Goal: Task Accomplishment & Management: Use online tool/utility

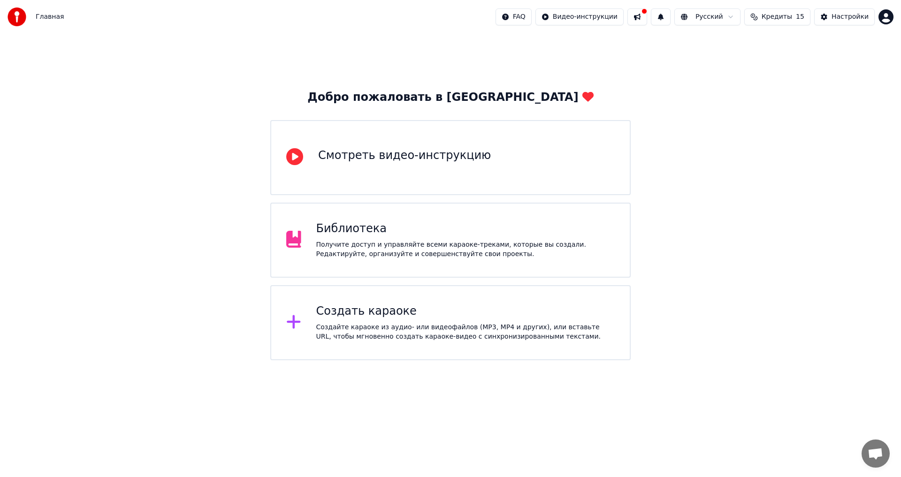
click at [370, 340] on div "Создайте караоке из аудио- или видеофайлов (MP3, MP4 и других), или вставьте UR…" at bounding box center [465, 332] width 299 height 19
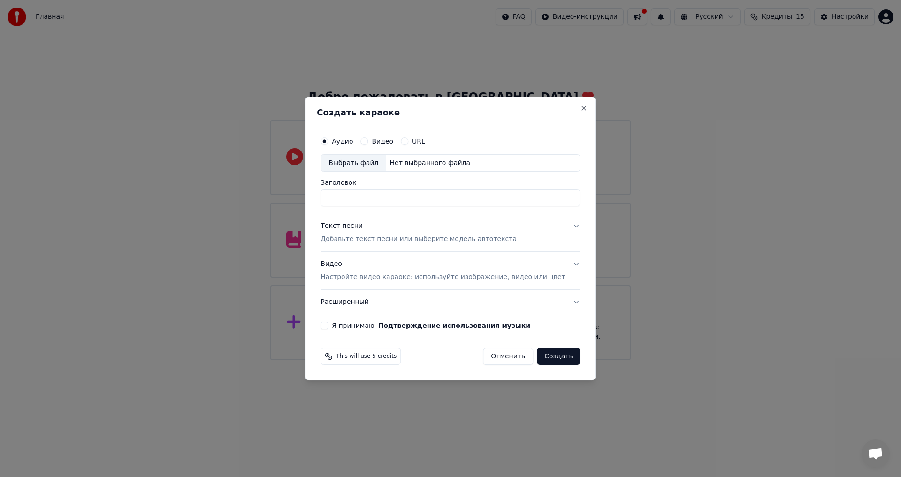
click at [364, 164] on div "Выбрать файл" at bounding box center [353, 163] width 65 height 17
type input "**********"
drag, startPoint x: 513, startPoint y: 197, endPoint x: 325, endPoint y: 196, distance: 188.2
click at [331, 201] on div "**********" at bounding box center [450, 231] width 267 height 206
type input "*"
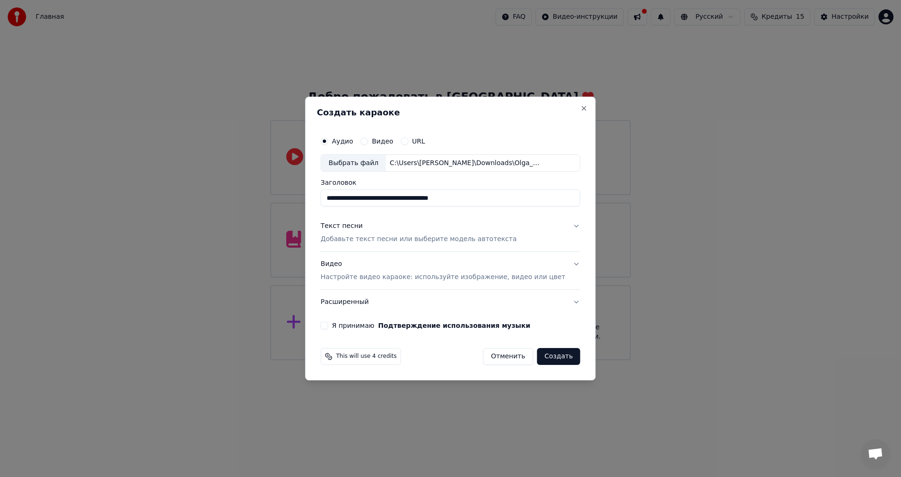
type input "**********"
click at [397, 234] on div "Текст песни Добавьте текст песни или выберите модель автотекста" at bounding box center [419, 233] width 196 height 23
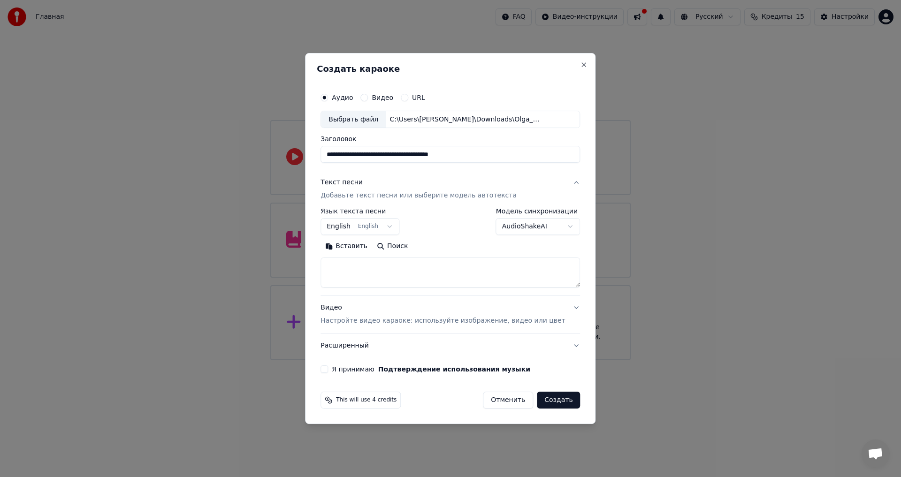
click at [359, 272] on textarea at bounding box center [451, 273] width 260 height 30
paste textarea "**********"
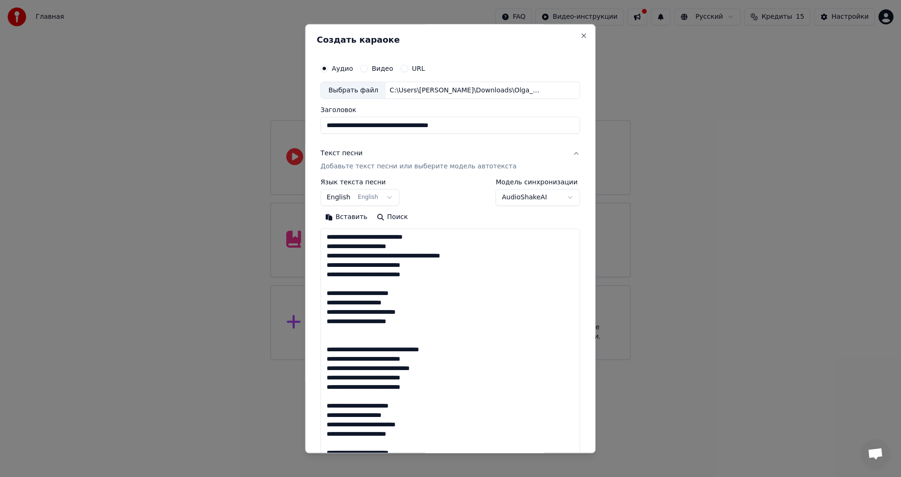
scroll to position [425, 0]
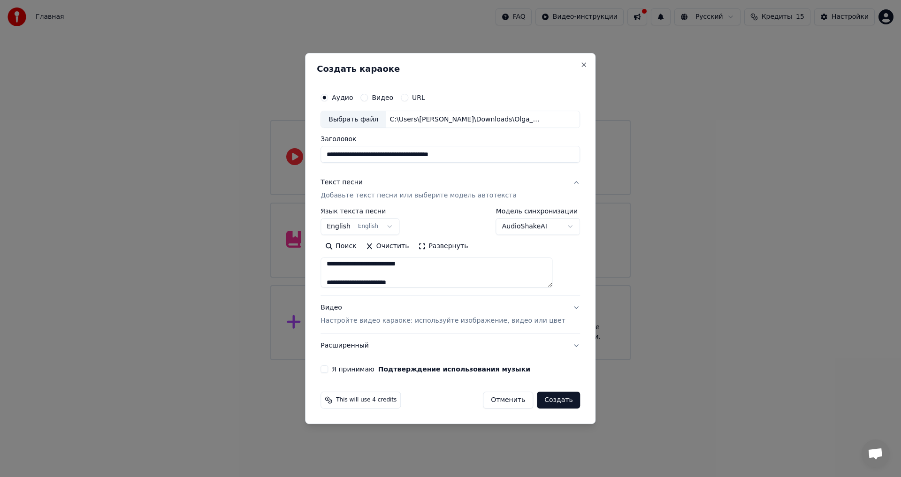
type textarea "**********"
click at [366, 224] on body "**********" at bounding box center [450, 180] width 901 height 360
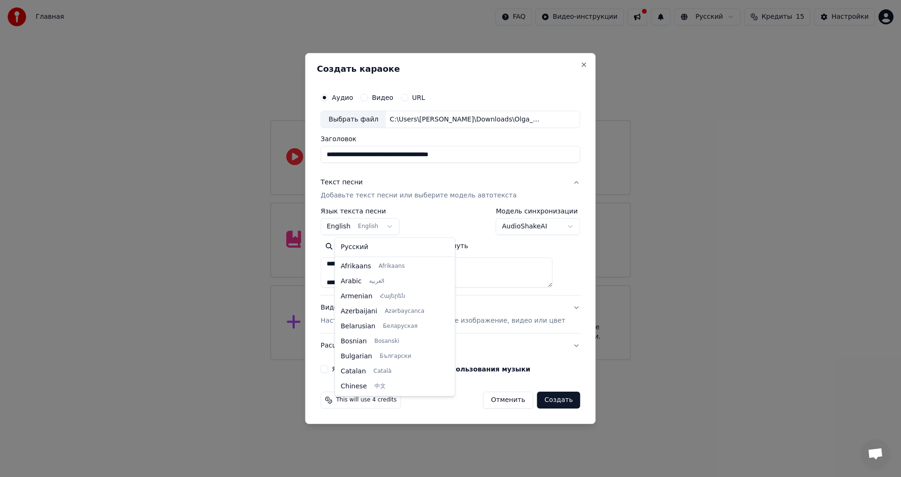
scroll to position [75, 0]
select select "**"
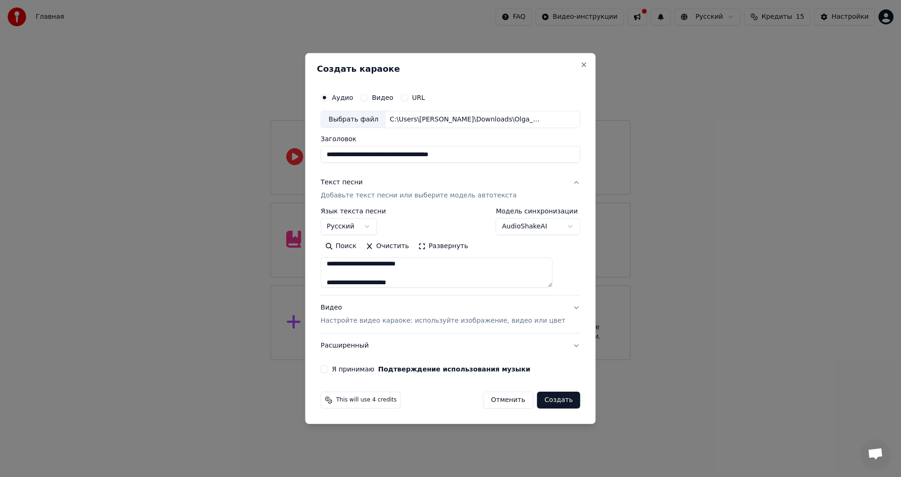
click at [517, 302] on button "Видео Настройте видео караоке: используйте изображение, видео или цвет" at bounding box center [451, 315] width 260 height 38
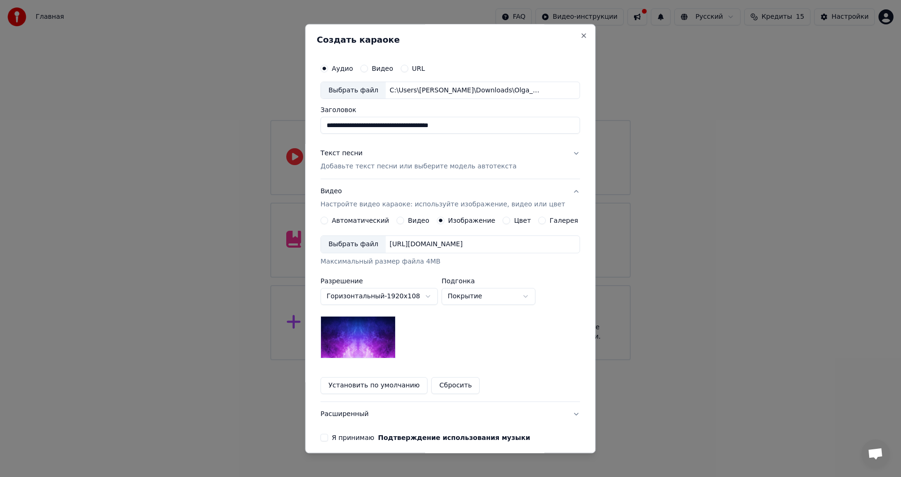
click at [353, 382] on button "Установить по умолчанию" at bounding box center [374, 386] width 107 height 17
click at [328, 436] on button "Я принимаю Подтверждение использования музыки" at bounding box center [325, 439] width 8 height 8
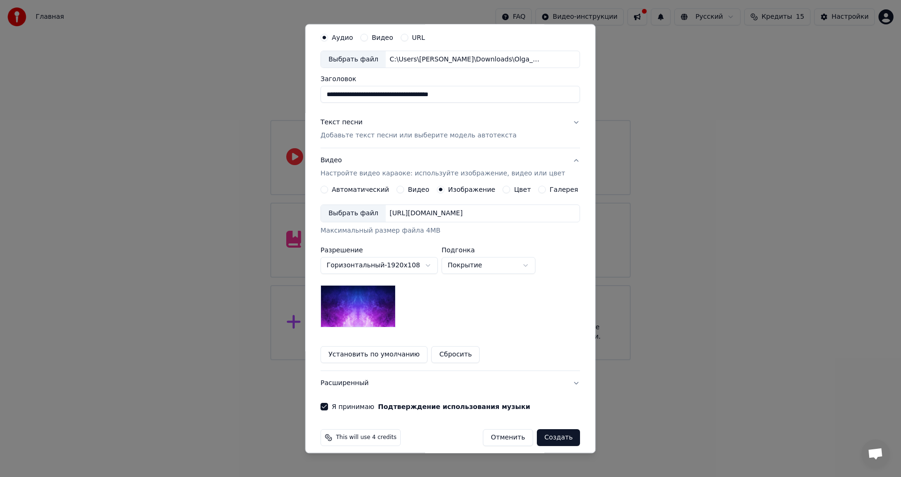
scroll to position [39, 0]
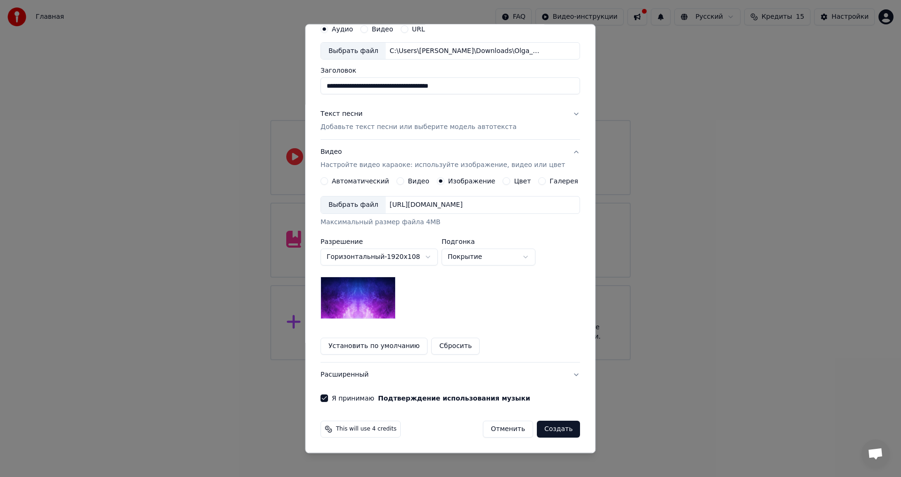
click at [561, 431] on button "Создать" at bounding box center [558, 429] width 43 height 17
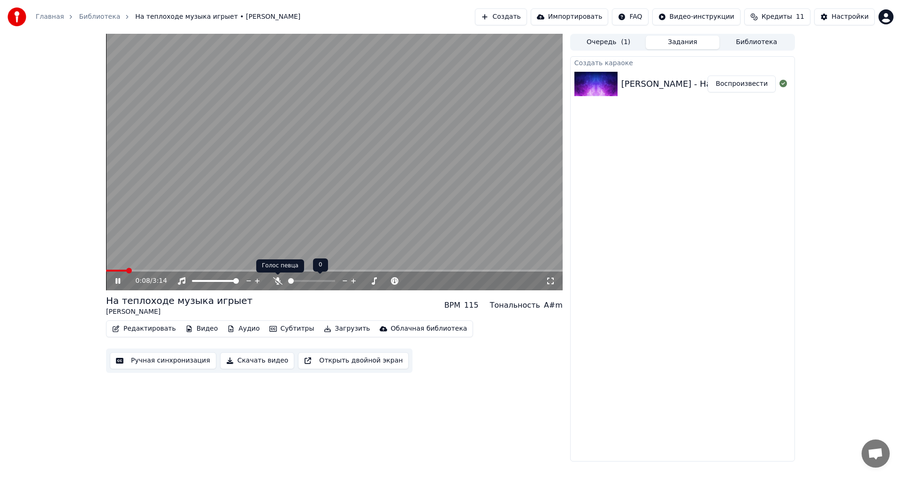
click at [276, 282] on icon at bounding box center [277, 281] width 9 height 8
click at [193, 269] on video at bounding box center [334, 162] width 457 height 257
click at [163, 270] on span at bounding box center [334, 271] width 457 height 2
click at [252, 271] on span at bounding box center [334, 271] width 457 height 2
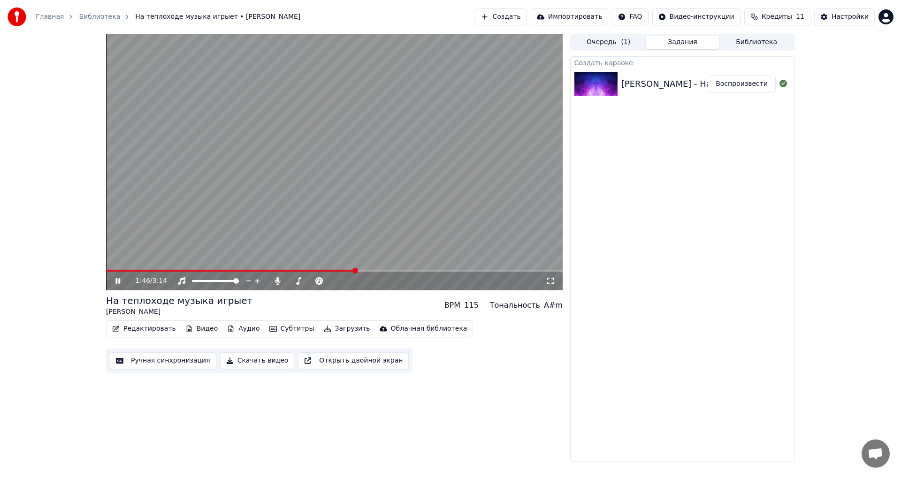
click at [356, 271] on span at bounding box center [334, 271] width 457 height 2
click at [118, 280] on icon at bounding box center [125, 281] width 22 height 8
click at [118, 280] on icon at bounding box center [118, 281] width 6 height 7
click at [411, 271] on span at bounding box center [334, 271] width 457 height 2
click at [481, 270] on span at bounding box center [334, 271] width 457 height 2
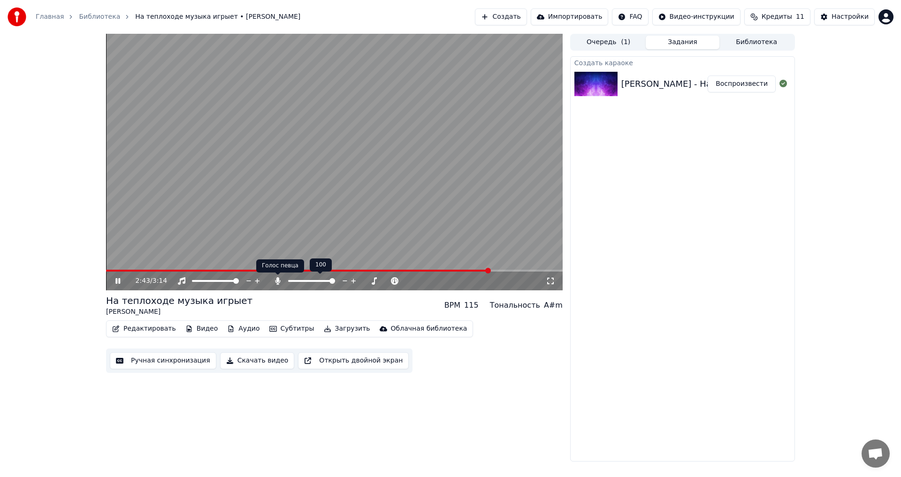
click at [275, 281] on icon at bounding box center [277, 281] width 5 height 8
click at [123, 283] on icon at bounding box center [125, 281] width 22 height 8
click at [135, 327] on button "Редактировать" at bounding box center [143, 328] width 71 height 13
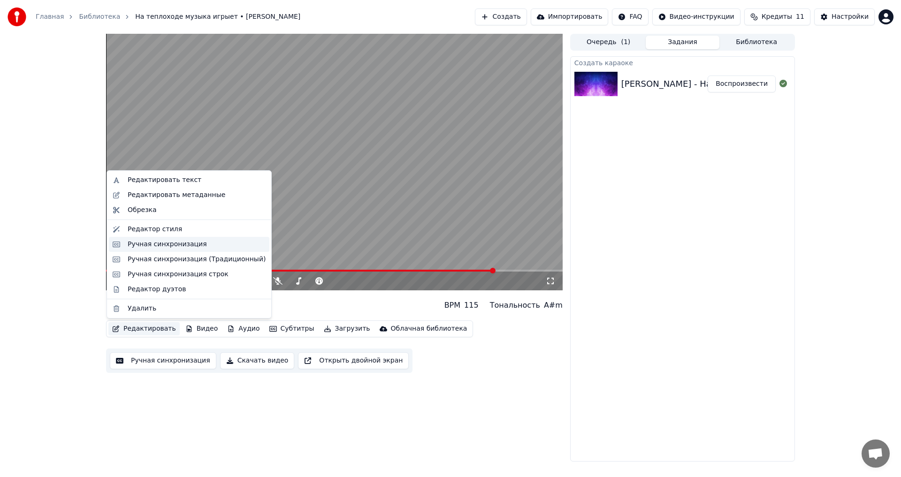
click at [149, 247] on div "Ручная синхронизация" at bounding box center [167, 244] width 79 height 9
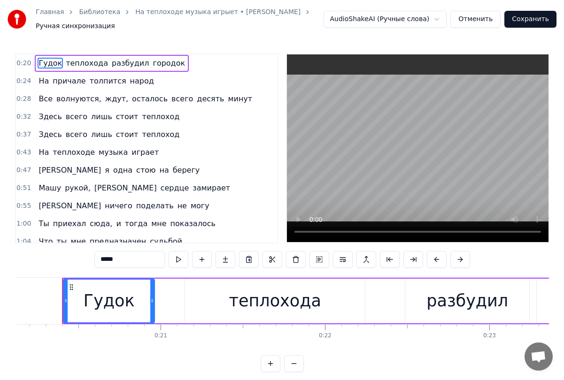
click at [82, 66] on span "теплохода" at bounding box center [87, 63] width 44 height 11
type input "*********"
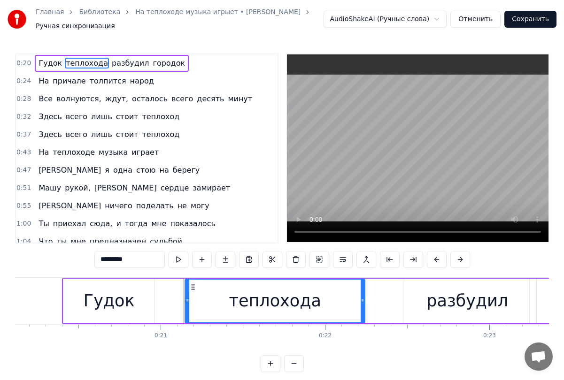
drag, startPoint x: 137, startPoint y: 262, endPoint x: 73, endPoint y: 262, distance: 64.3
click at [73, 262] on div "0:20 Гудок теплохода разбудил городок 0:24 На причале толпится народ 0:28 Все в…" at bounding box center [282, 212] width 534 height 319
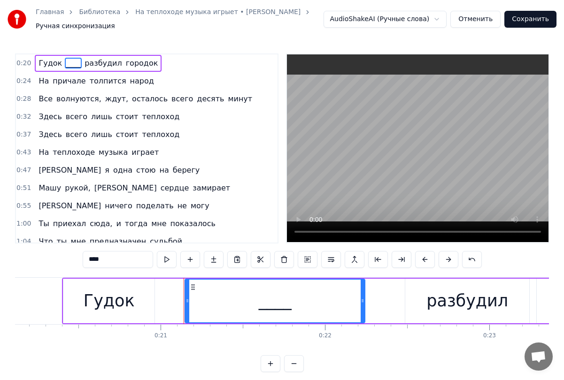
click at [196, 100] on span "десять" at bounding box center [210, 98] width 29 height 11
type input "******"
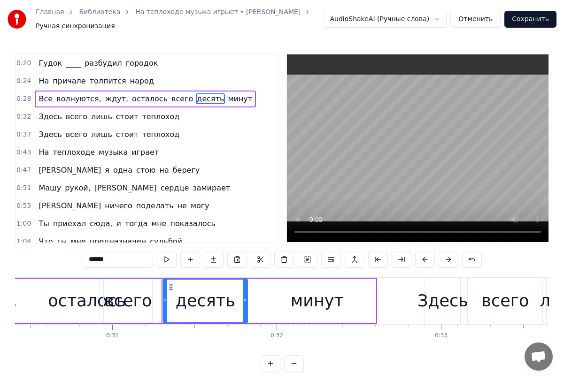
scroll to position [0, 5094]
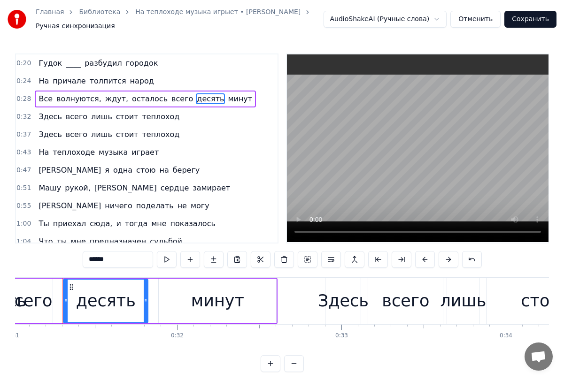
drag, startPoint x: 117, startPoint y: 262, endPoint x: 43, endPoint y: 254, distance: 74.5
click at [44, 255] on div "0:20 Гудок ____ разбудил городок 0:24 На причале толпится народ 0:28 Все волную…" at bounding box center [282, 212] width 534 height 319
click at [144, 117] on span "теплоход" at bounding box center [160, 116] width 39 height 11
type input "********"
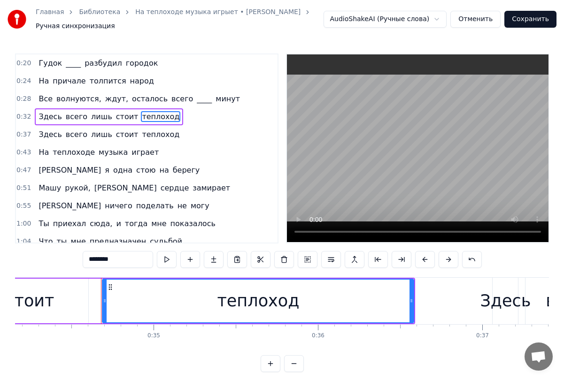
scroll to position [0, 5649]
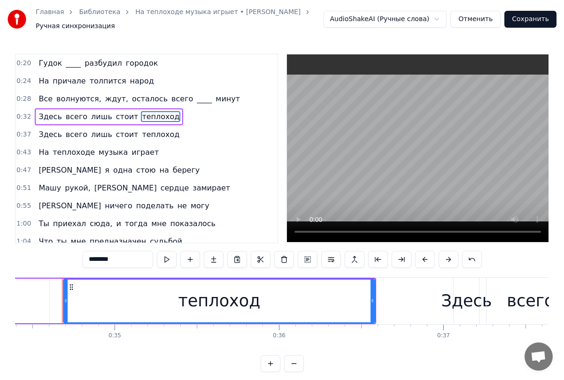
drag, startPoint x: 125, startPoint y: 260, endPoint x: 79, endPoint y: 262, distance: 46.5
click at [79, 262] on div "0:20 Гудок ____ разбудил городок 0:24 На причале толпится народ 0:28 Все волную…" at bounding box center [282, 212] width 534 height 319
click at [191, 190] on span "замирает" at bounding box center [210, 188] width 39 height 11
type input "********"
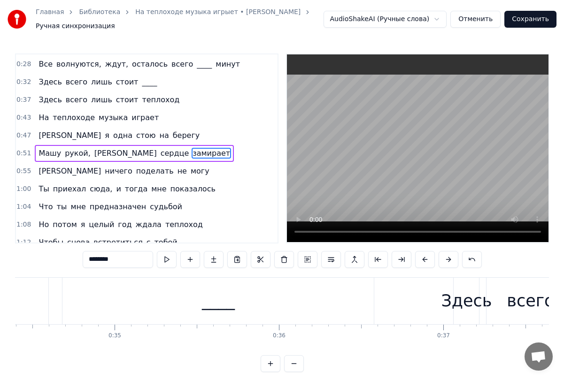
scroll to position [39, 0]
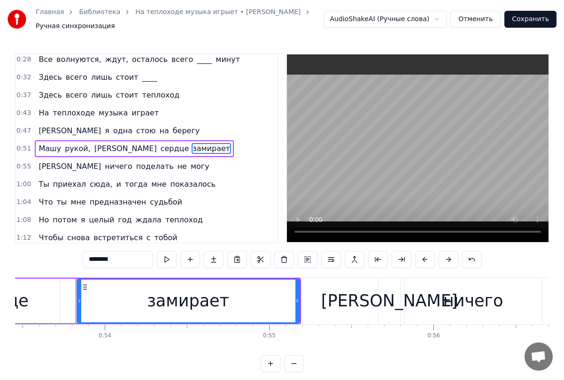
drag, startPoint x: 120, startPoint y: 260, endPoint x: 77, endPoint y: 262, distance: 42.8
click at [77, 261] on div "0:20 Гудок ____ разбудил городок 0:24 На причале толпится народ 0:28 Все волную…" at bounding box center [282, 212] width 534 height 319
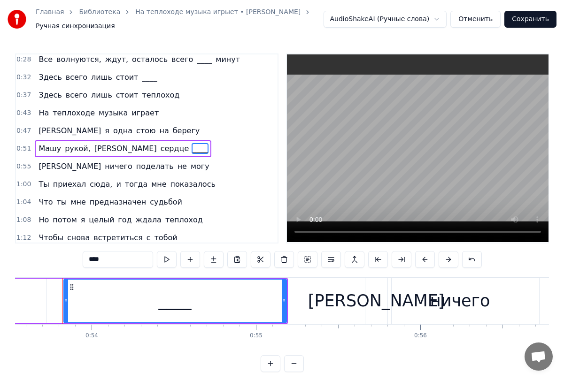
click at [172, 185] on span "показалось" at bounding box center [192, 184] width 47 height 11
type input "**********"
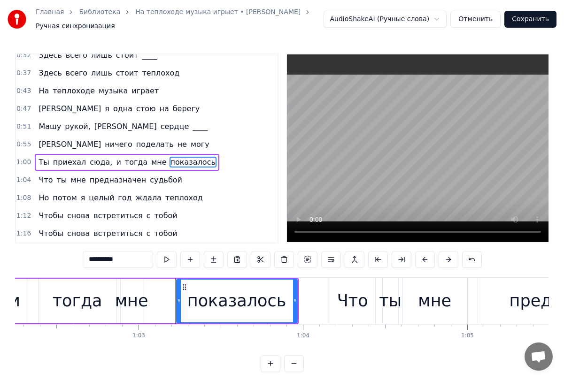
scroll to position [0, 10337]
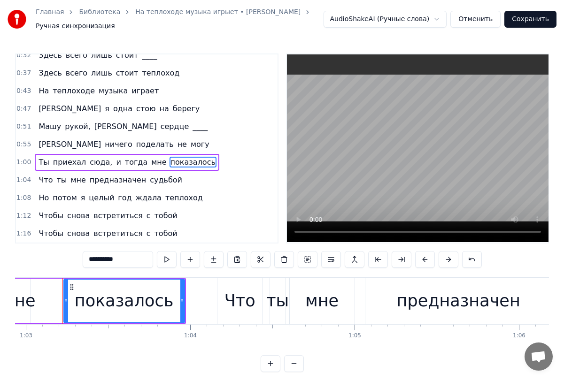
drag, startPoint x: 132, startPoint y: 256, endPoint x: 74, endPoint y: 261, distance: 58.0
click at [75, 261] on div "0:20 Гудок ____ разбудил городок 0:24 На причале толпится народ 0:28 Все волную…" at bounding box center [282, 212] width 534 height 319
click at [153, 176] on span "судьбой" at bounding box center [166, 180] width 34 height 11
type input "*******"
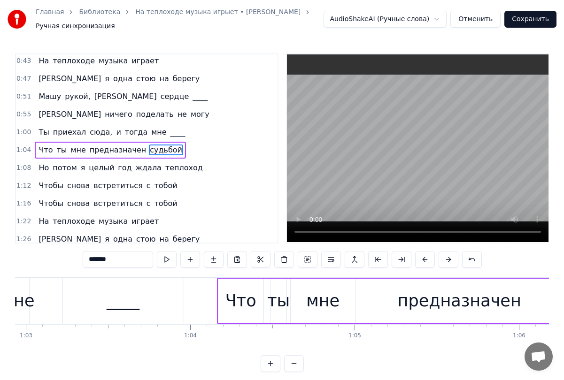
scroll to position [93, 0]
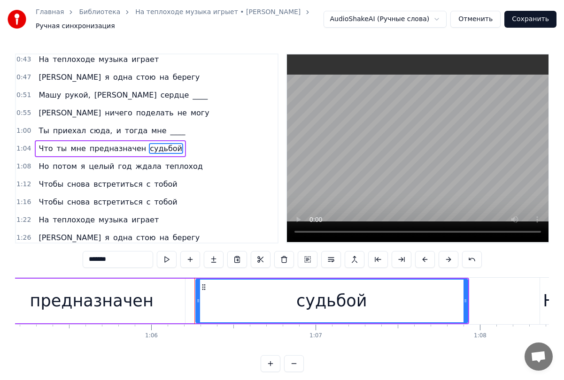
drag, startPoint x: 123, startPoint y: 256, endPoint x: 74, endPoint y: 261, distance: 49.5
click at [75, 261] on div "0:20 Гудок ____ разбудил городок 0:24 На причале толпится народ 0:28 Все волную…" at bounding box center [282, 212] width 534 height 319
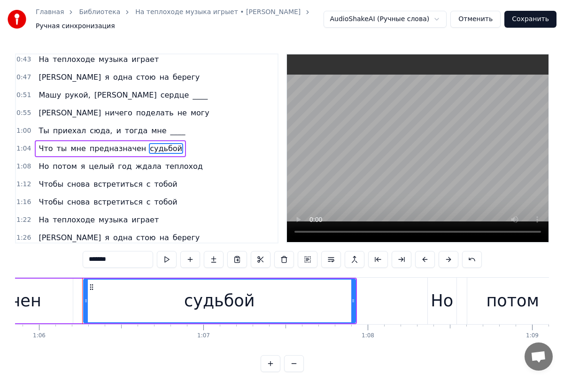
scroll to position [0, 10836]
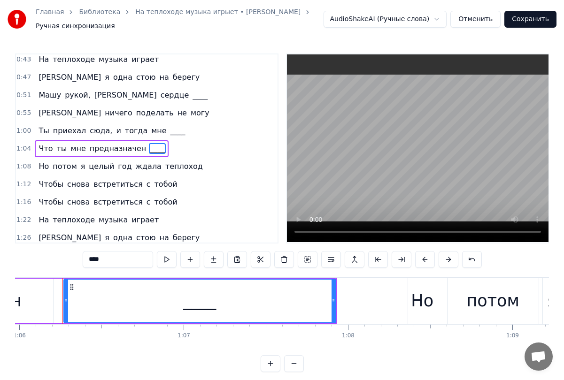
click at [164, 165] on span "теплоход" at bounding box center [183, 166] width 39 height 11
type input "********"
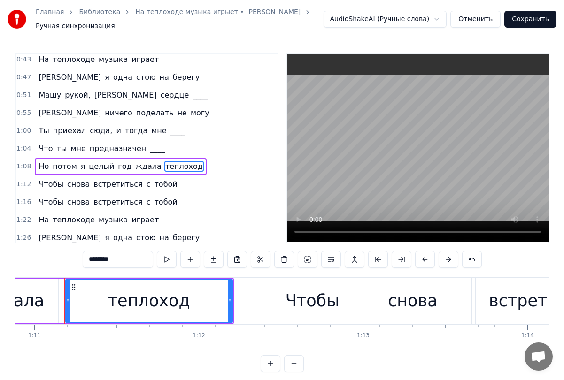
scroll to position [0, 11644]
drag, startPoint x: 120, startPoint y: 262, endPoint x: 69, endPoint y: 262, distance: 51.2
click at [69, 262] on div "0:20 Гудок ____ разбудил городок 0:24 На причале толпится народ 0:28 Все волную…" at bounding box center [282, 212] width 534 height 319
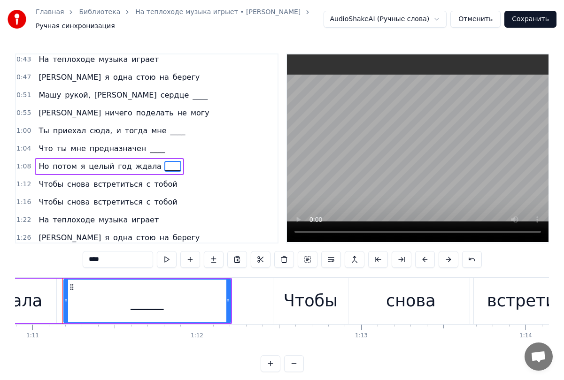
scroll to position [140, 0]
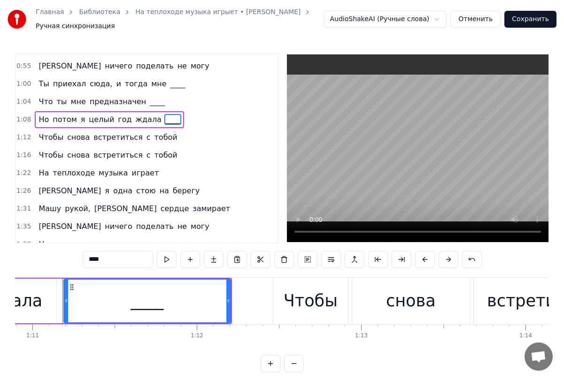
click at [191, 210] on span "замирает" at bounding box center [210, 208] width 39 height 11
type input "********"
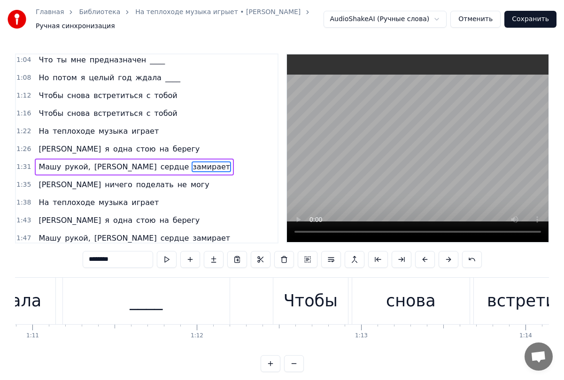
scroll to position [200, 0]
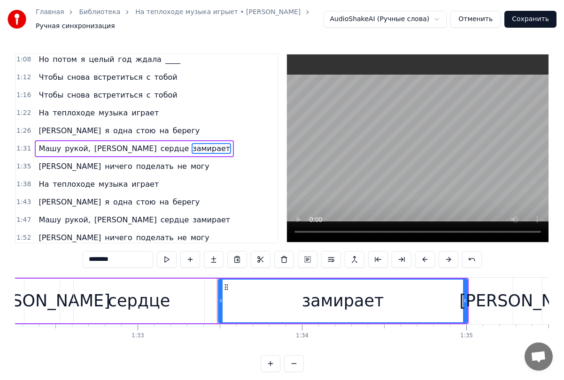
drag, startPoint x: 123, startPoint y: 260, endPoint x: 59, endPoint y: 265, distance: 65.0
click at [65, 266] on div "0:20 Гудок ____ разбудил городок 0:24 На причале толпится народ 0:28 Все волную…" at bounding box center [282, 212] width 534 height 319
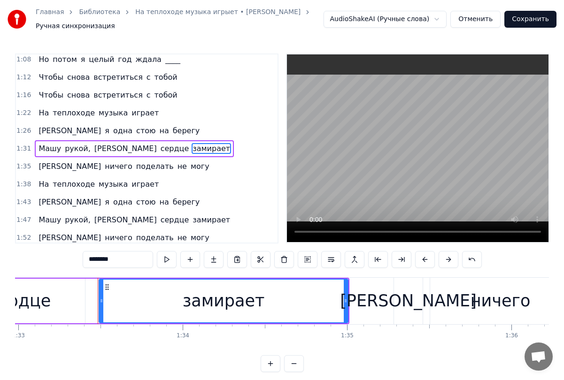
scroll to position [0, 15307]
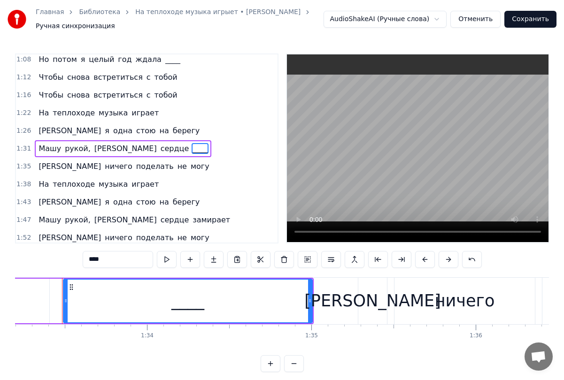
click at [191, 214] on span "замирает" at bounding box center [210, 219] width 39 height 11
type input "********"
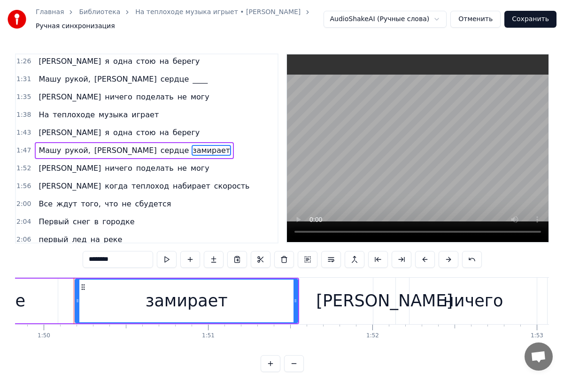
scroll to position [0, 18050]
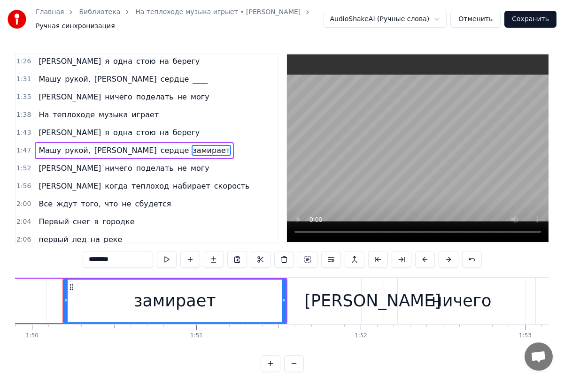
drag, startPoint x: 118, startPoint y: 259, endPoint x: 78, endPoint y: 263, distance: 40.5
click at [78, 263] on div "0:20 Гудок ____ разбудил городок 0:24 На причале толпится народ 0:28 Все волную…" at bounding box center [282, 212] width 534 height 319
click at [213, 185] on span "скорость" at bounding box center [232, 186] width 38 height 11
type input "********"
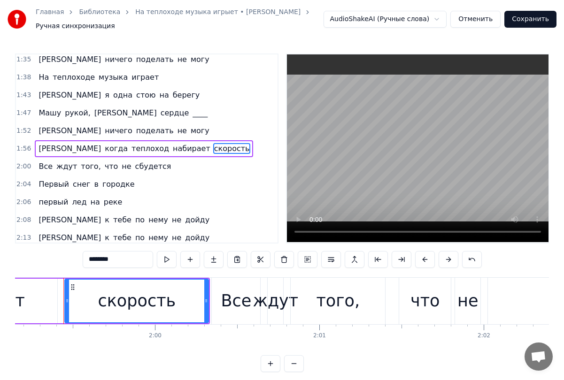
scroll to position [0, 19571]
drag, startPoint x: 125, startPoint y: 254, endPoint x: 81, endPoint y: 259, distance: 43.9
click at [81, 259] on div "0:20 Гудок ____ разбудил городок 0:24 На причале толпится народ 0:28 Все волную…" at bounding box center [282, 212] width 534 height 319
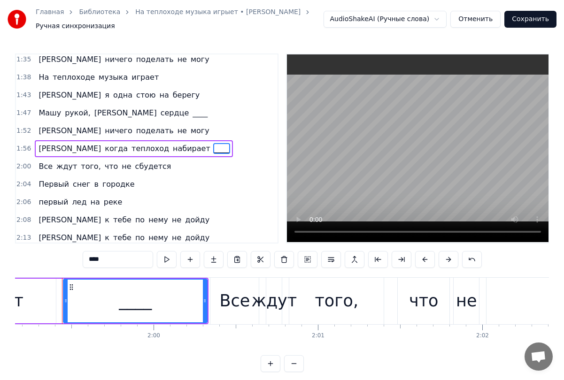
click at [144, 168] on span "сбудется" at bounding box center [153, 166] width 38 height 11
type input "********"
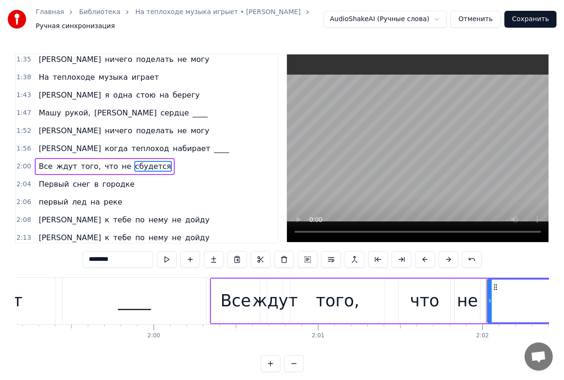
scroll to position [325, 0]
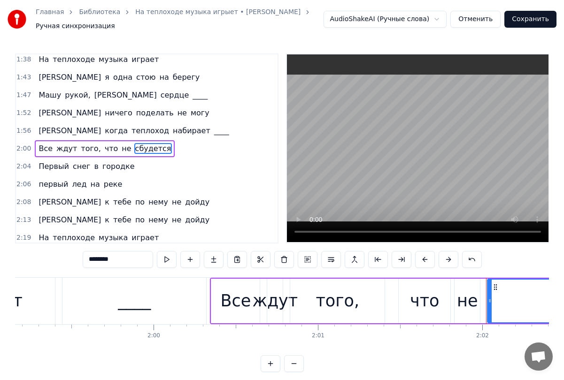
drag, startPoint x: 117, startPoint y: 258, endPoint x: 58, endPoint y: 254, distance: 59.2
click at [58, 254] on div "0:20 Гудок ____ разбудил городок 0:24 На причале толпится народ 0:28 Все волную…" at bounding box center [282, 212] width 534 height 319
click at [107, 182] on span "реке" at bounding box center [113, 184] width 21 height 11
type input "****"
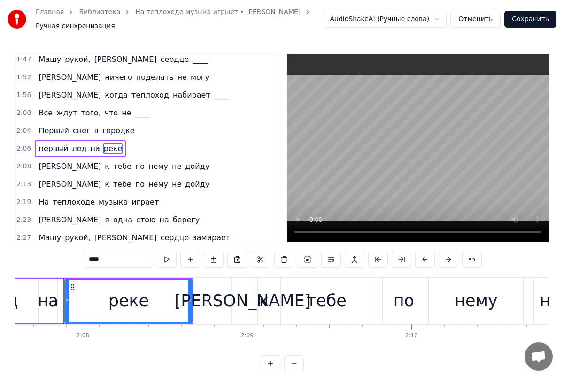
scroll to position [0, 20957]
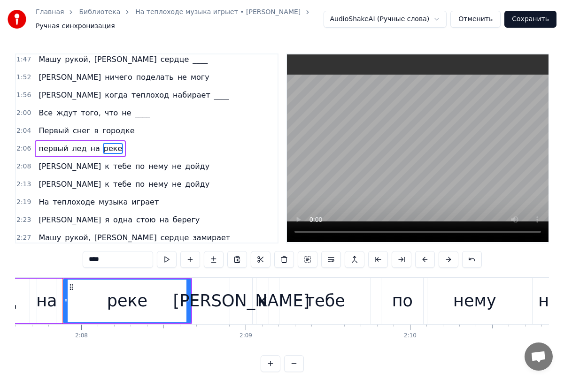
drag, startPoint x: 112, startPoint y: 260, endPoint x: 70, endPoint y: 261, distance: 41.8
click at [70, 261] on div "0:20 Гудок ____ разбудил городок 0:24 На причале толпится народ 0:28 Все волную…" at bounding box center [282, 212] width 534 height 319
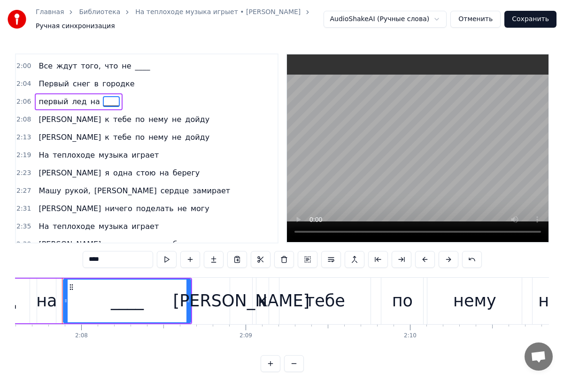
click at [191, 196] on span "замирает" at bounding box center [210, 190] width 39 height 11
type input "********"
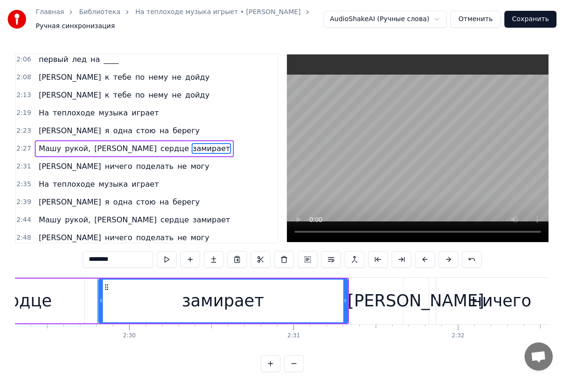
scroll to position [0, 24558]
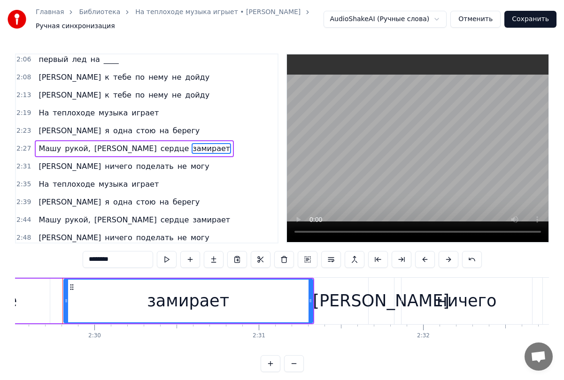
drag, startPoint x: 119, startPoint y: 258, endPoint x: 75, endPoint y: 258, distance: 44.1
click at [75, 258] on div "0:20 Гудок ____ разбудил городок 0:24 На причале толпится народ 0:28 Все волную…" at bounding box center [282, 212] width 534 height 319
click at [191, 217] on span "замирает" at bounding box center [210, 219] width 39 height 11
type input "********"
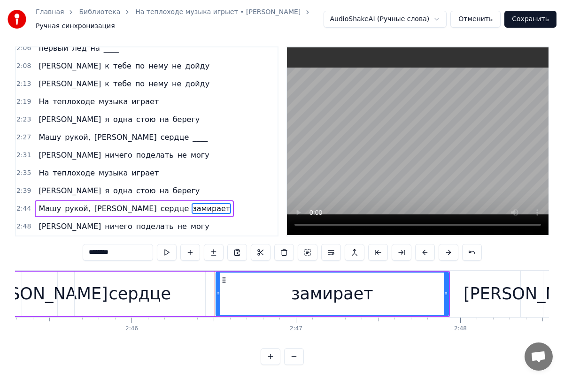
scroll to position [0, 27300]
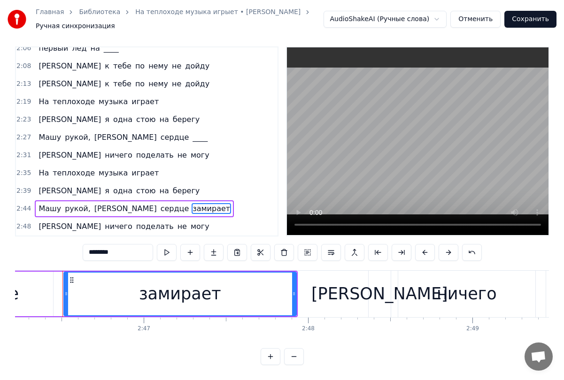
drag, startPoint x: 98, startPoint y: 245, endPoint x: 69, endPoint y: 246, distance: 28.6
click at [70, 246] on div "0:20 Гудок ____ разбудил городок 0:24 На причале толпится народ 0:28 Все волную…" at bounding box center [282, 205] width 534 height 319
click at [190, 221] on span "могу" at bounding box center [200, 226] width 21 height 11
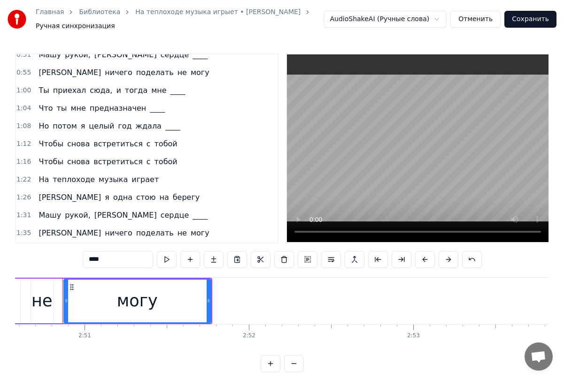
scroll to position [141, 0]
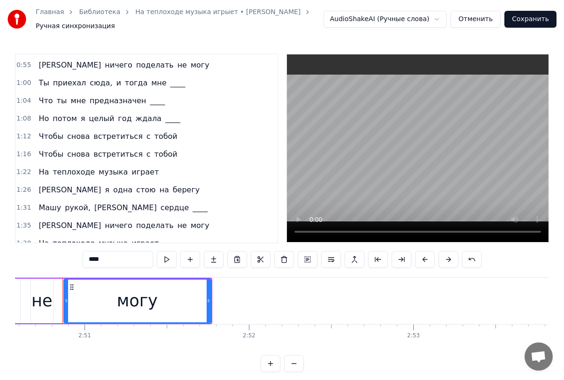
click at [153, 153] on span "тобой" at bounding box center [165, 154] width 25 height 11
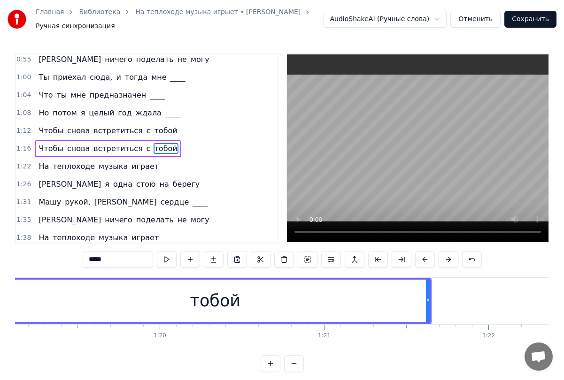
scroll to position [0, 12932]
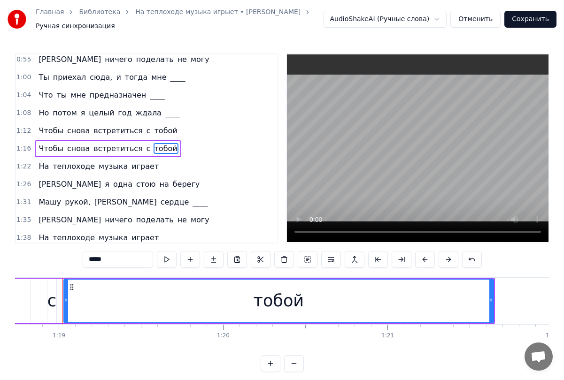
click at [103, 148] on span "встретиться" at bounding box center [117, 148] width 51 height 11
type input "**********"
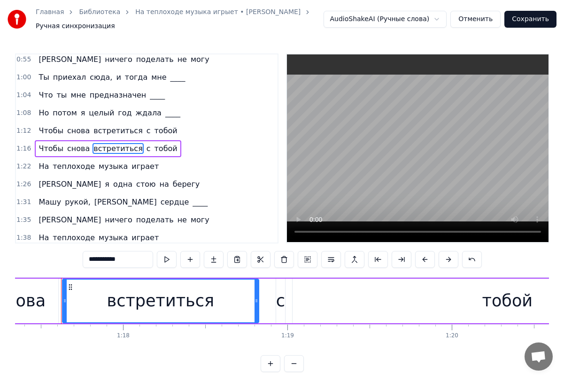
scroll to position [0, 12702]
drag, startPoint x: 126, startPoint y: 260, endPoint x: 67, endPoint y: 260, distance: 58.7
click at [67, 260] on div "0:20 Гудок ____ разбудил городок 0:24 На причале толпится народ 0:28 Все волную…" at bounding box center [282, 212] width 534 height 319
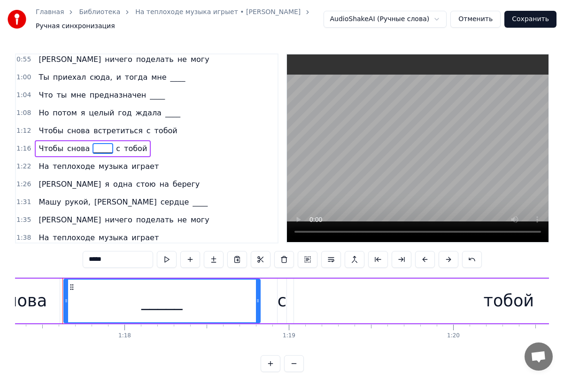
type input "*****"
click at [524, 22] on button "Сохранить" at bounding box center [530, 19] width 52 height 17
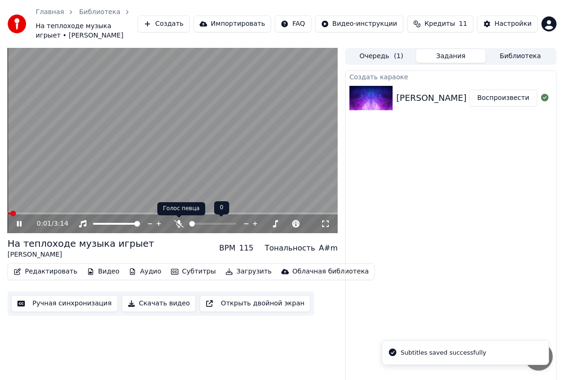
click at [183, 224] on div at bounding box center [221, 223] width 76 height 9
click at [180, 224] on icon at bounding box center [178, 224] width 9 height 8
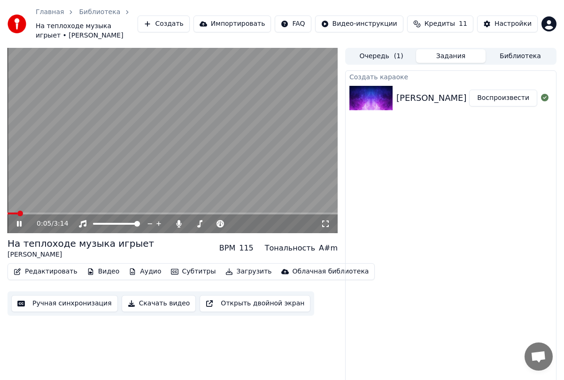
click at [50, 214] on span at bounding box center [173, 214] width 330 height 2
click at [209, 214] on span at bounding box center [173, 214] width 330 height 2
click at [21, 223] on icon at bounding box center [19, 224] width 5 height 6
click at [212, 213] on span at bounding box center [110, 214] width 204 height 2
click at [20, 223] on icon at bounding box center [19, 224] width 6 height 7
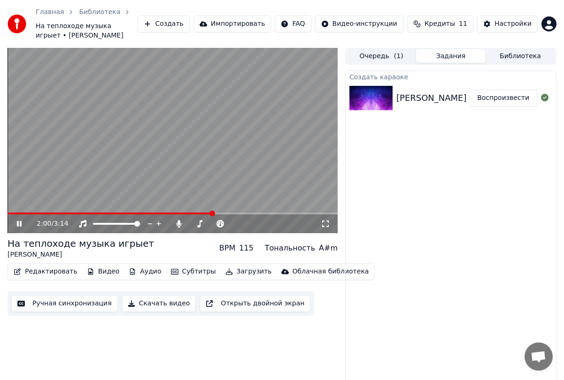
click at [20, 223] on icon at bounding box center [19, 224] width 5 height 6
click at [21, 223] on icon at bounding box center [19, 224] width 6 height 7
click at [23, 224] on icon at bounding box center [26, 224] width 22 height 8
click at [187, 168] on video at bounding box center [173, 140] width 330 height 185
click at [235, 213] on span at bounding box center [173, 214] width 330 height 2
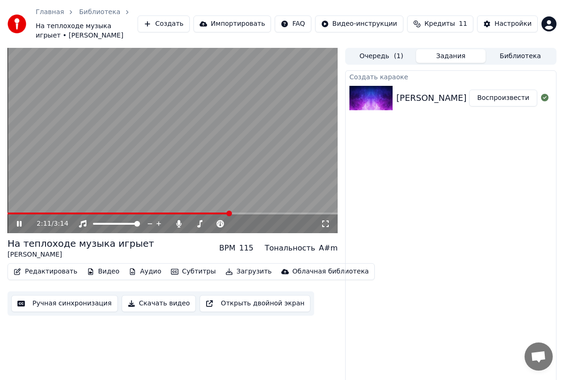
click at [230, 213] on span at bounding box center [119, 214] width 222 height 2
click at [220, 214] on span at bounding box center [114, 214] width 213 height 2
click at [273, 213] on span at bounding box center [173, 214] width 330 height 2
click at [262, 211] on video at bounding box center [173, 140] width 330 height 185
drag, startPoint x: 16, startPoint y: 227, endPoint x: 61, endPoint y: 225, distance: 44.2
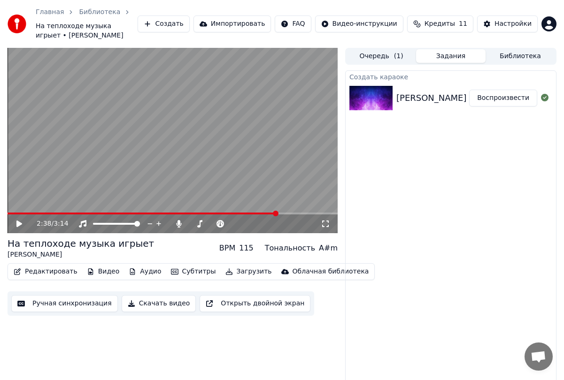
click at [17, 227] on icon at bounding box center [26, 224] width 22 height 8
click at [18, 226] on icon at bounding box center [19, 224] width 5 height 6
click at [174, 221] on div "2:43 / 3:14" at bounding box center [179, 223] width 284 height 9
click at [175, 222] on icon at bounding box center [178, 224] width 9 height 8
click at [221, 274] on button "Загрузить" at bounding box center [248, 271] width 54 height 13
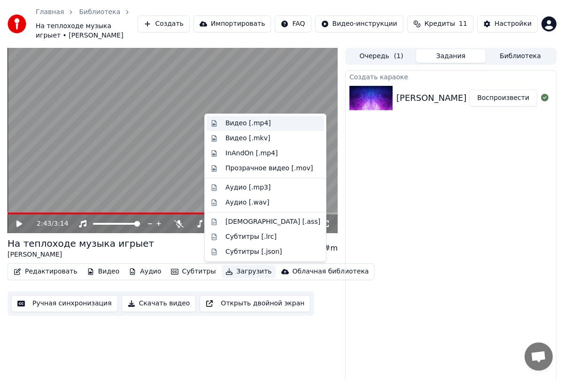
click at [252, 126] on div "Видео [.mp4]" at bounding box center [248, 123] width 46 height 9
